Goal: Task Accomplishment & Management: Complete application form

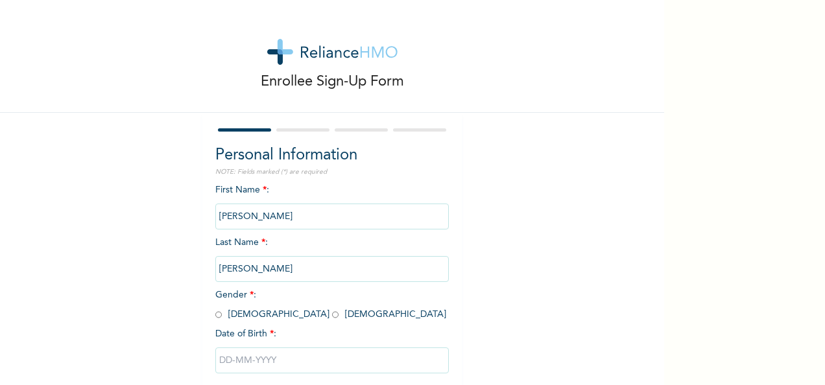
click at [215, 317] on input "radio" at bounding box center [218, 315] width 6 height 12
radio input "true"
click at [260, 365] on input "text" at bounding box center [332, 361] width 234 height 26
select select "7"
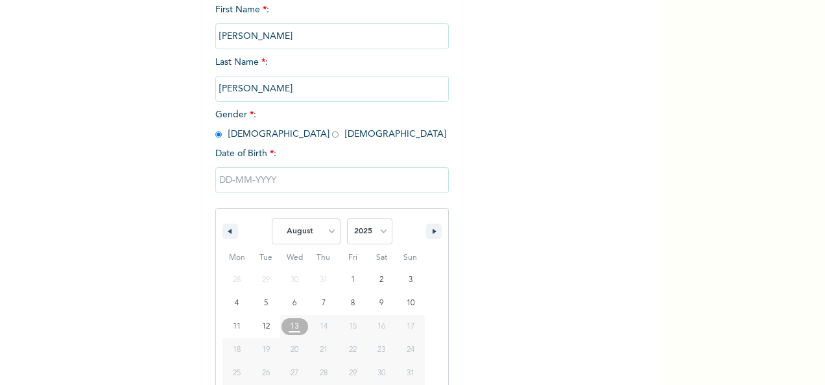
scroll to position [205, 0]
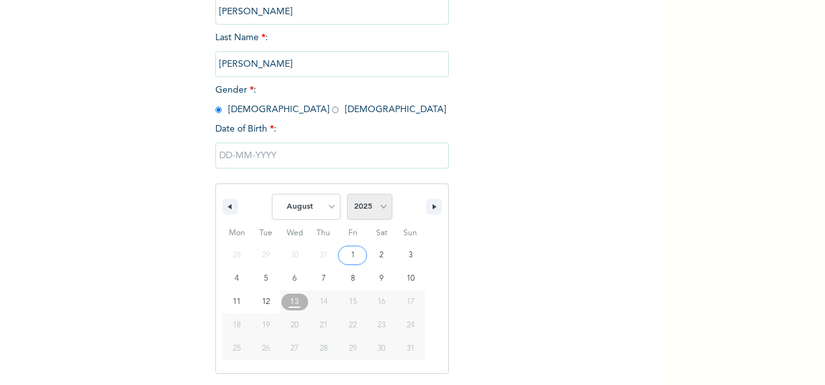
click at [380, 200] on select "2025 2024 2023 2022 2021 2020 2019 2018 2017 2016 2015 2014 2013 2012 2011 2010…" at bounding box center [369, 207] width 45 height 26
select select "1991"
click at [347, 195] on select "2025 2024 2023 2022 2021 2020 2019 2018 2017 2016 2015 2014 2013 2012 2011 2010…" at bounding box center [369, 207] width 45 height 26
click at [328, 205] on select "January February March April May June July August September October November De…" at bounding box center [306, 207] width 69 height 26
select select "0"
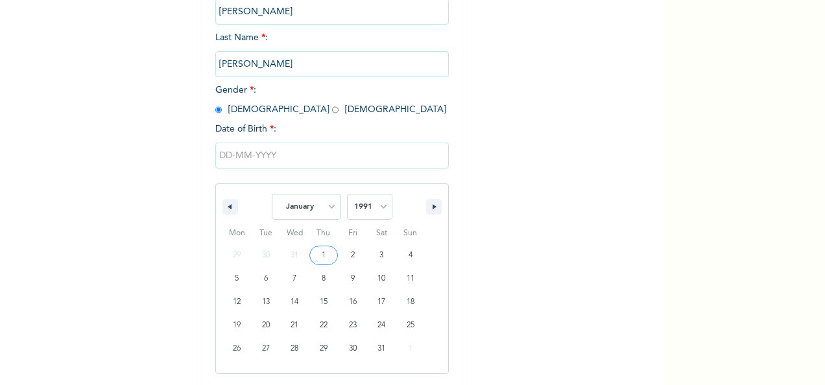
click at [272, 195] on select "January February March April May June July August September October November De…" at bounding box center [306, 207] width 69 height 26
type input "[DATE]"
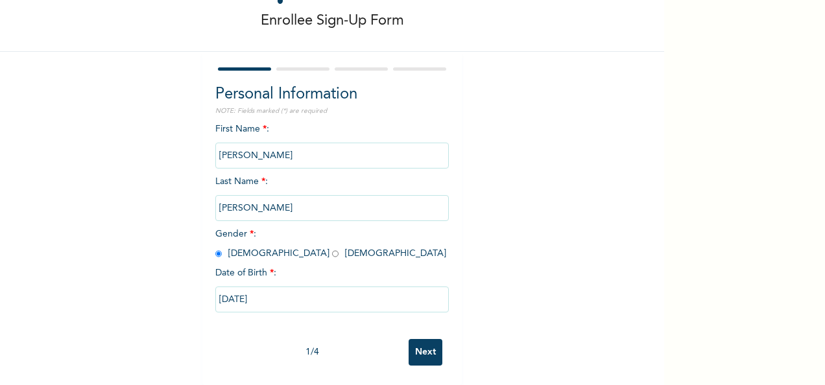
scroll to position [73, 0]
click at [423, 358] on div "1 / 4 Next" at bounding box center [332, 353] width 234 height 40
click at [421, 347] on input "Next" at bounding box center [426, 352] width 34 height 27
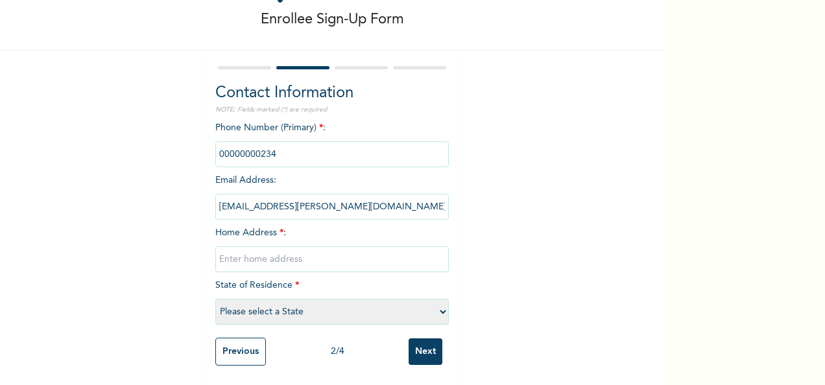
click at [291, 251] on input "text" at bounding box center [332, 260] width 234 height 26
type input "49 [PERSON_NAME]"
click at [294, 307] on select "Please select a State [PERSON_NAME] (FCT) [PERSON_NAME] Ibom [GEOGRAPHIC_DATA] …" at bounding box center [332, 312] width 234 height 26
select select "25"
click at [215, 299] on select "Please select a State [PERSON_NAME] (FCT) [PERSON_NAME] Ibom [GEOGRAPHIC_DATA] …" at bounding box center [332, 312] width 234 height 26
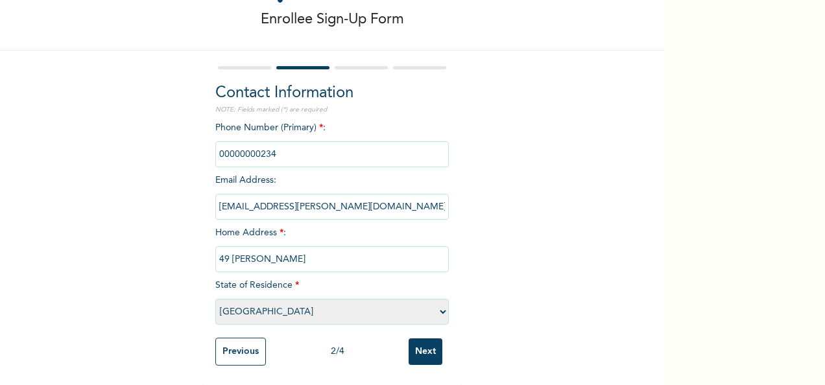
click at [271, 152] on input "phone" at bounding box center [332, 154] width 234 height 26
click at [265, 143] on input "phone" at bounding box center [332, 154] width 234 height 26
drag, startPoint x: 418, startPoint y: 326, endPoint x: 483, endPoint y: 333, distance: 66.0
click at [483, 333] on div "Enrollee Sign-Up Form Contact Information NOTE: Fields marked (*) are required …" at bounding box center [332, 162] width 664 height 448
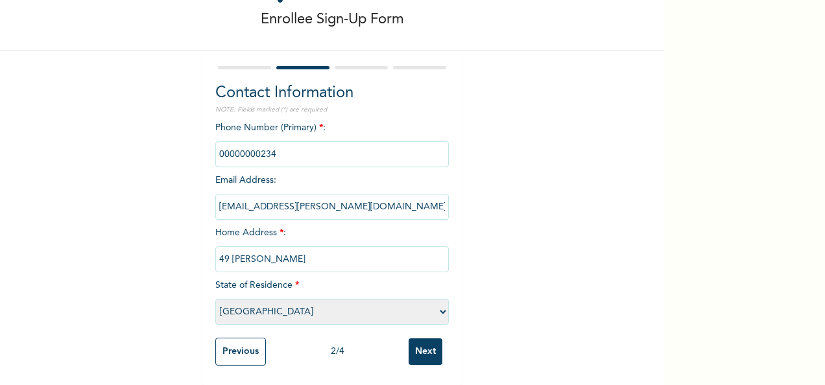
click at [430, 345] on input "Next" at bounding box center [426, 352] width 34 height 27
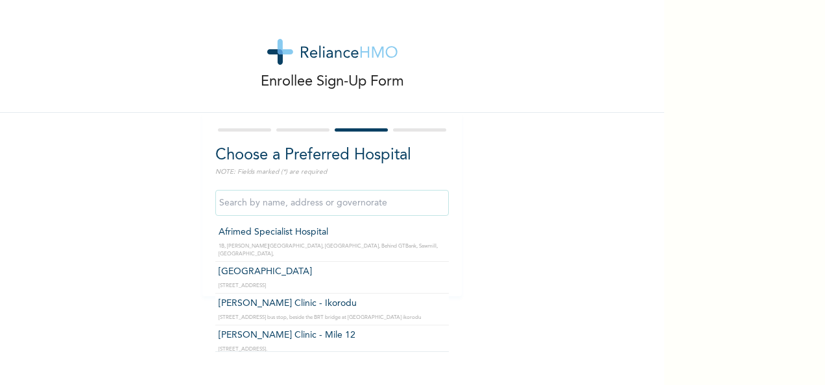
click at [334, 205] on input "text" at bounding box center [332, 203] width 234 height 26
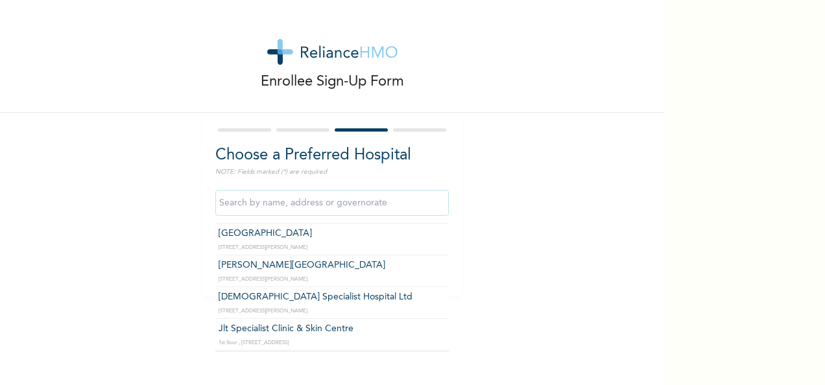
scroll to position [1524, 0]
click at [301, 210] on input "text" at bounding box center [332, 203] width 234 height 26
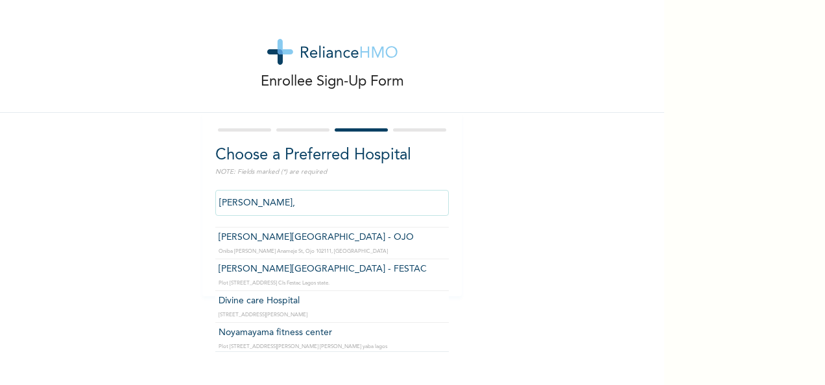
scroll to position [0, 0]
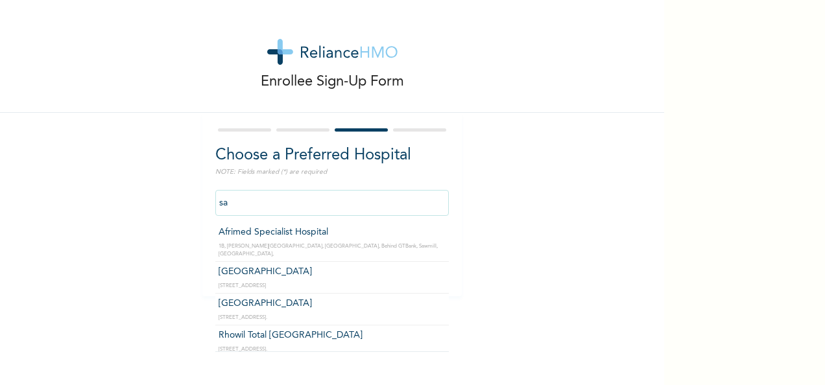
type input "s"
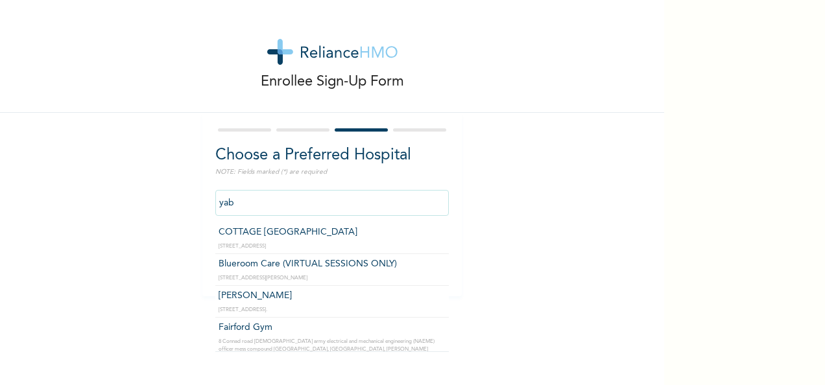
scroll to position [36, 0]
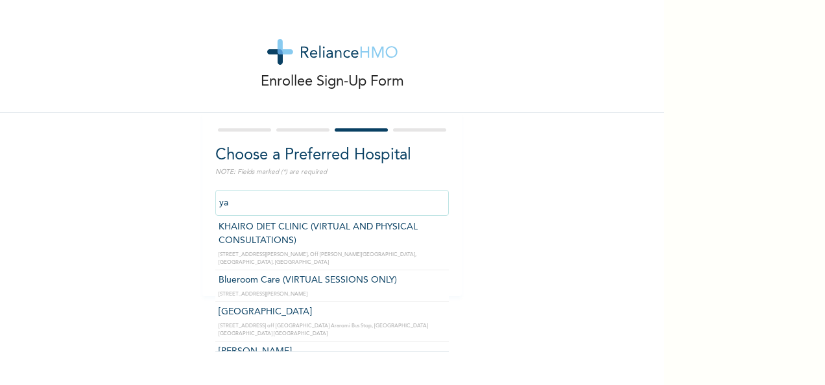
type input "y"
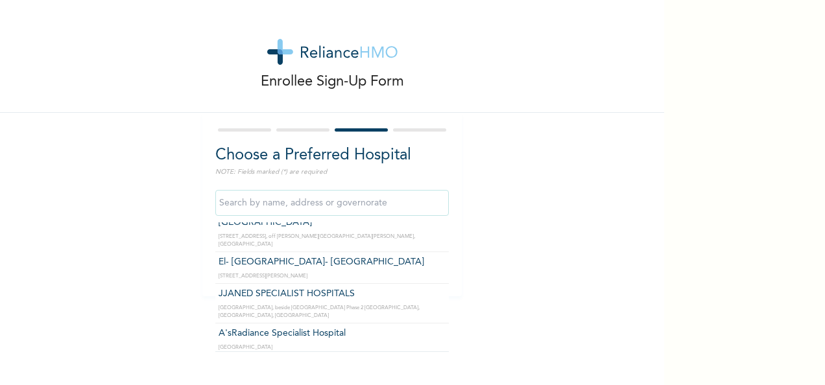
scroll to position [9836, 0]
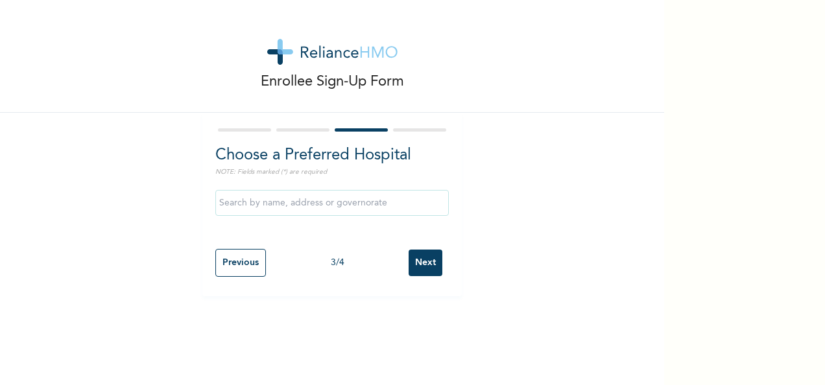
click at [554, 183] on div "Enrollee Sign-Up Form Choose a Preferred Hospital NOTE: Fields marked (*) are r…" at bounding box center [332, 148] width 664 height 296
click at [429, 258] on input "Next" at bounding box center [426, 263] width 34 height 27
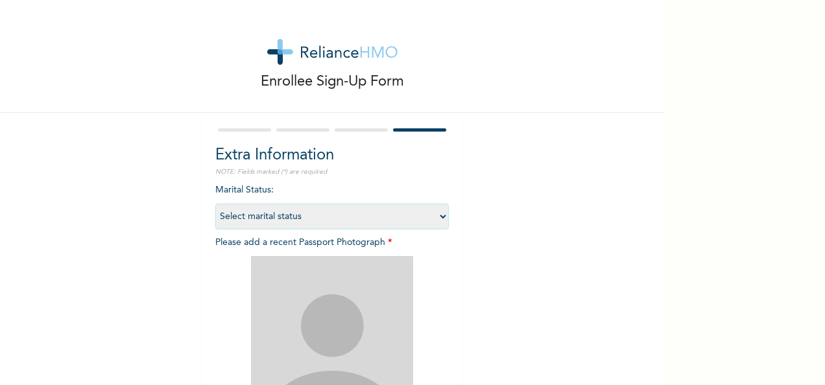
click at [431, 224] on select "Select marital status [DEMOGRAPHIC_DATA] Married [DEMOGRAPHIC_DATA] Widow/[DEMO…" at bounding box center [332, 217] width 234 height 26
select select "1"
click at [215, 204] on select "Select marital status [DEMOGRAPHIC_DATA] Married [DEMOGRAPHIC_DATA] Widow/[DEMO…" at bounding box center [332, 217] width 234 height 26
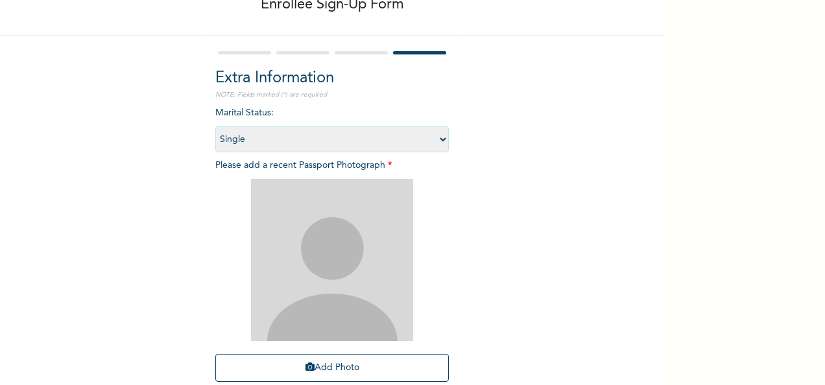
scroll to position [84, 0]
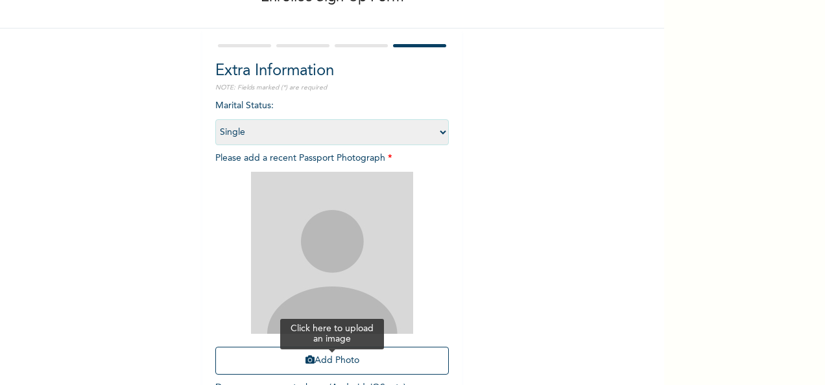
click at [365, 354] on button "Add Photo" at bounding box center [332, 361] width 234 height 28
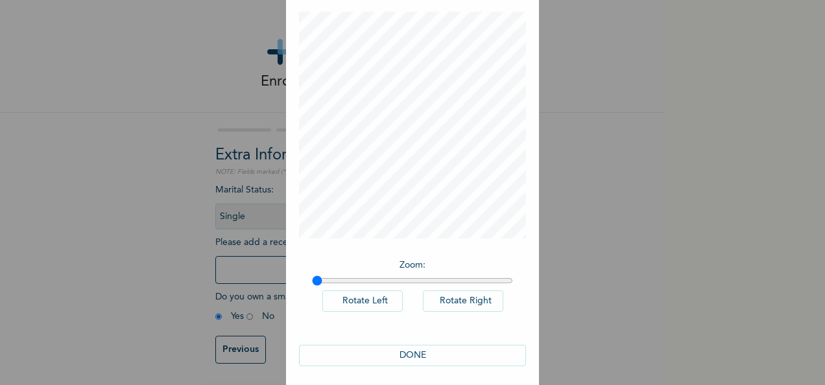
scroll to position [67, 0]
click at [424, 350] on button "DONE" at bounding box center [412, 349] width 227 height 21
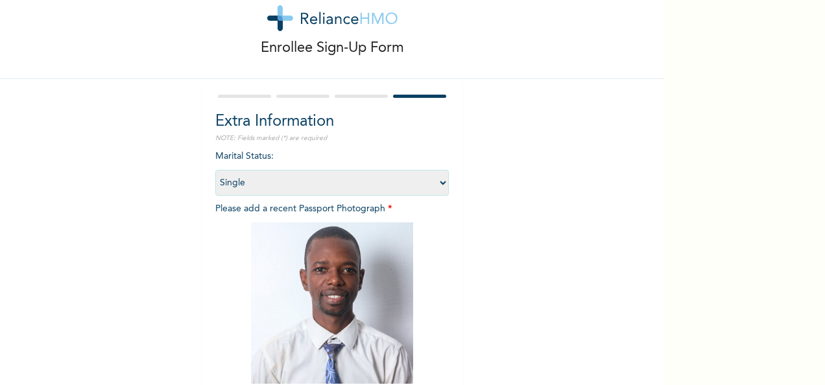
scroll to position [184, 0]
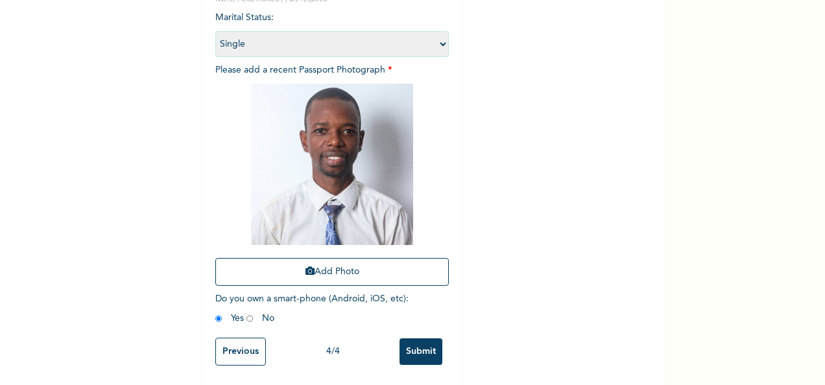
click at [420, 352] on input "Submit" at bounding box center [421, 352] width 43 height 27
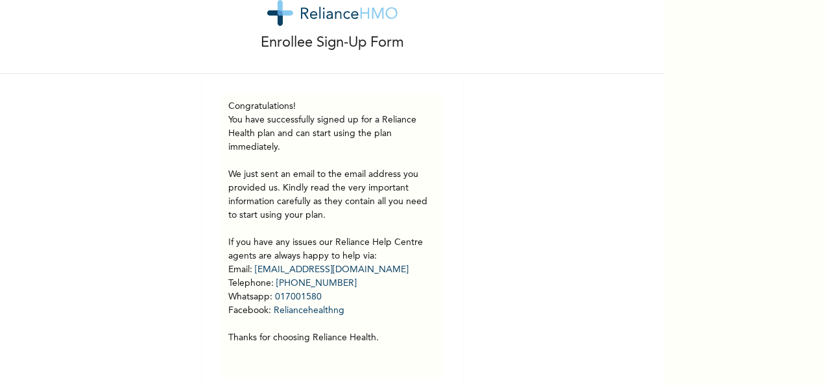
scroll to position [49, 0]
